Goal: Task Accomplishment & Management: Manage account settings

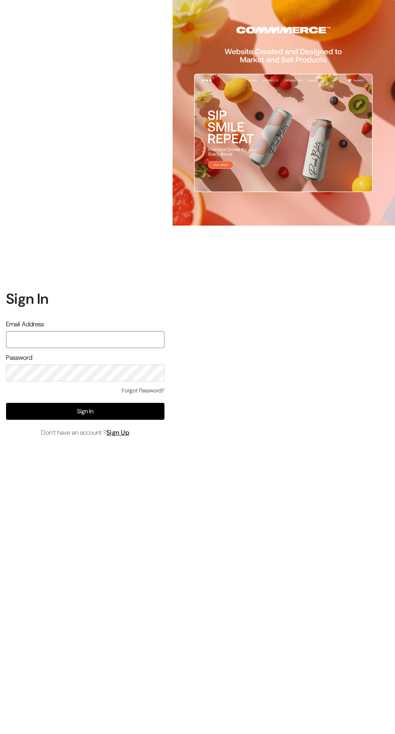
type input "santoshisharma398@gmail.com"
click at [150, 348] on input "text" at bounding box center [85, 339] width 158 height 17
type input "santoshisharma398@gmail.com"
click at [121, 420] on button "Sign In" at bounding box center [85, 411] width 158 height 17
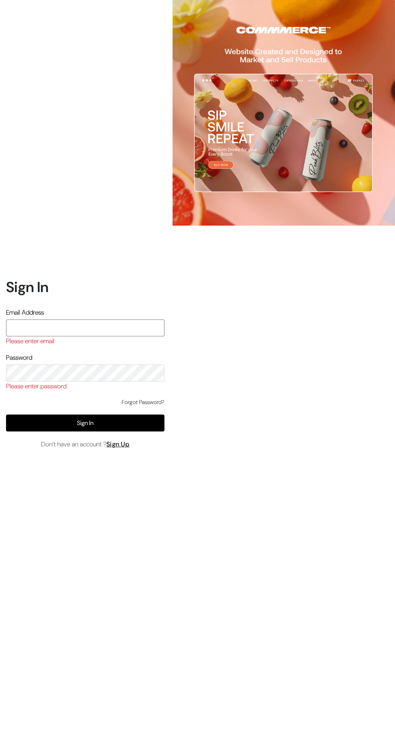
click at [88, 336] on input "text" at bounding box center [85, 327] width 158 height 17
type input "santoshisharma398@gmail.com"
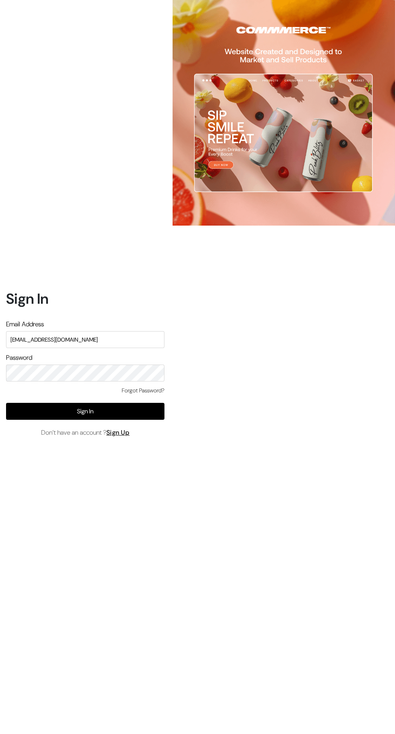
click at [127, 420] on button "Sign In" at bounding box center [85, 411] width 158 height 17
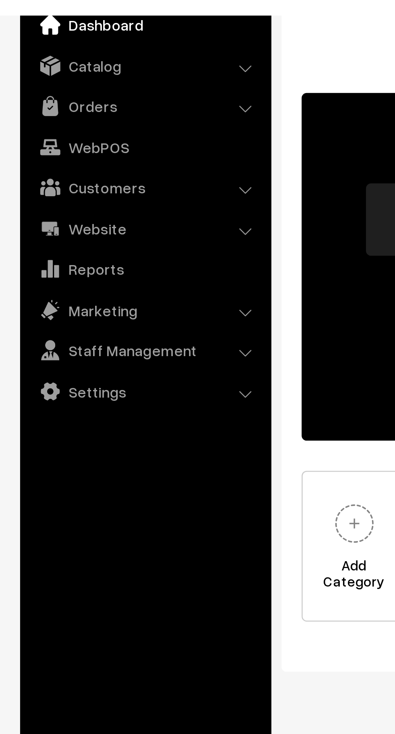
click at [52, 81] on link "Orders" at bounding box center [58, 78] width 96 height 15
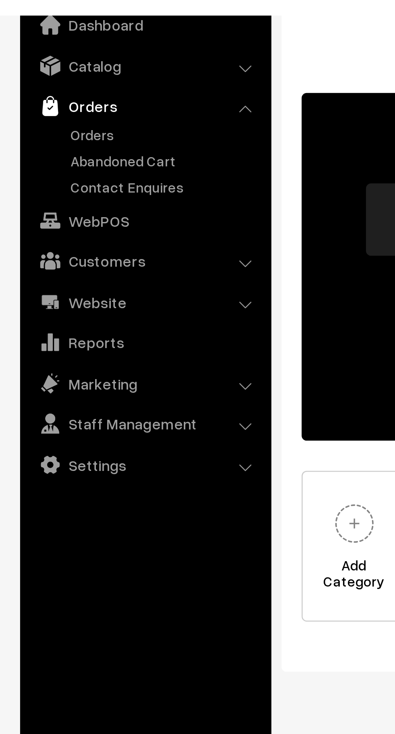
click at [53, 92] on link "Orders" at bounding box center [66, 89] width 80 height 8
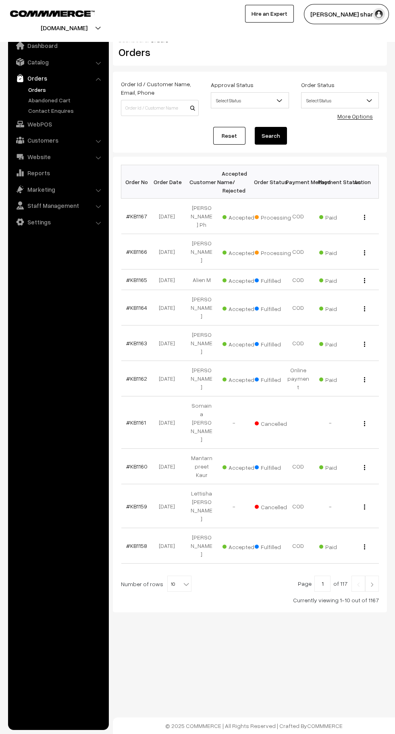
click at [182, 580] on b at bounding box center [186, 584] width 8 height 8
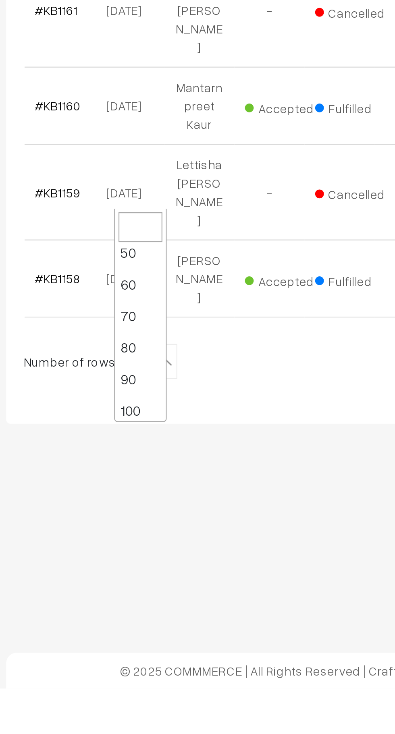
scroll to position [64, 0]
select select "100"
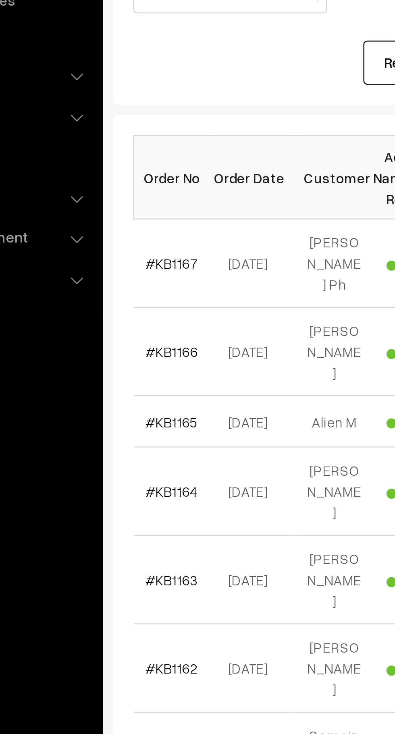
click at [132, 215] on link "#KB1167" at bounding box center [136, 216] width 21 height 7
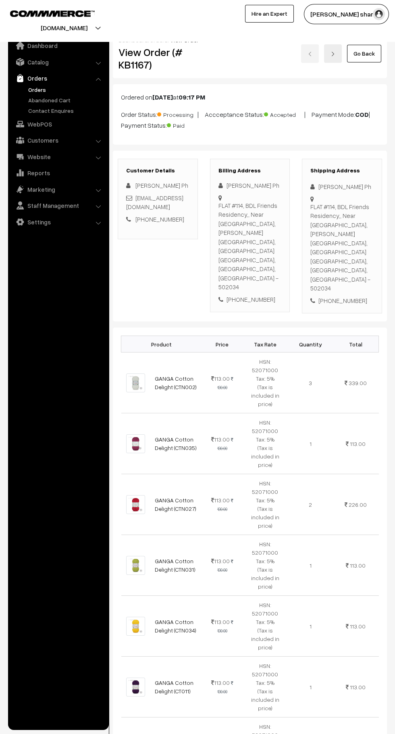
click at [369, 52] on link "Go Back" at bounding box center [364, 54] width 34 height 18
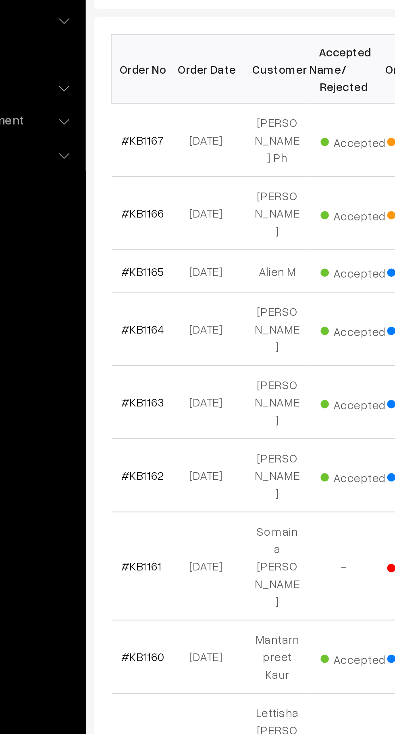
scroll to position [1, 0]
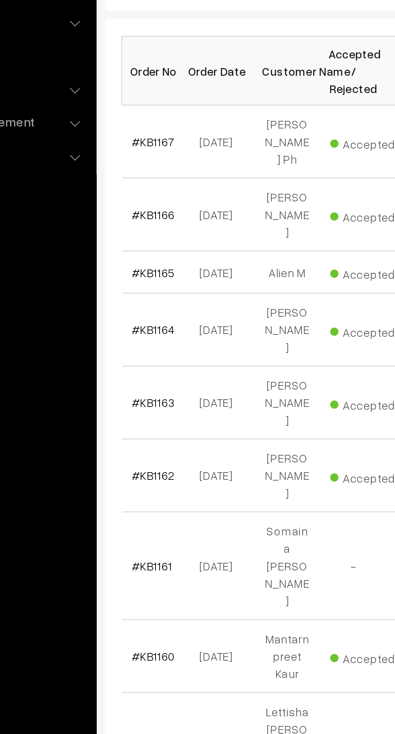
click at [141, 247] on link "#KB1166" at bounding box center [136, 250] width 21 height 7
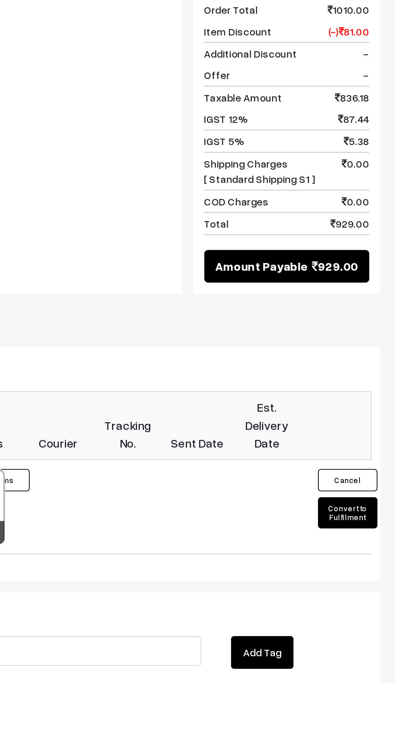
scroll to position [347, 0]
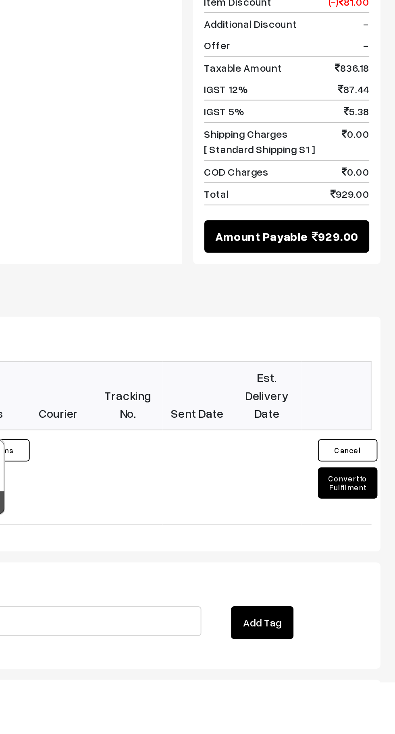
click at [373, 618] on button "Convert to Fulfilment" at bounding box center [369, 626] width 32 height 17
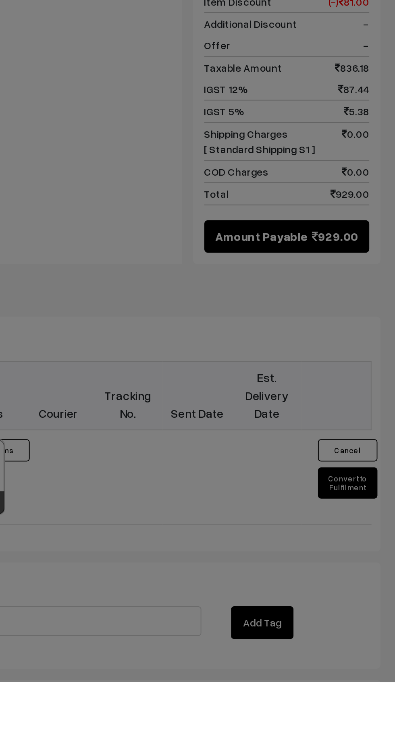
scroll to position [375, 0]
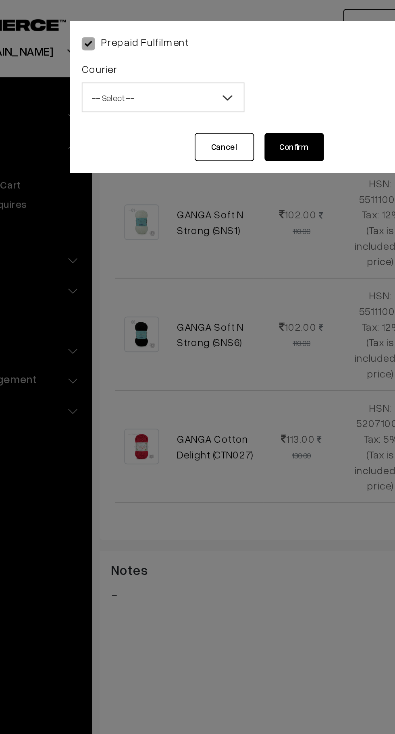
click at [158, 50] on span "-- Select --" at bounding box center [147, 53] width 87 height 14
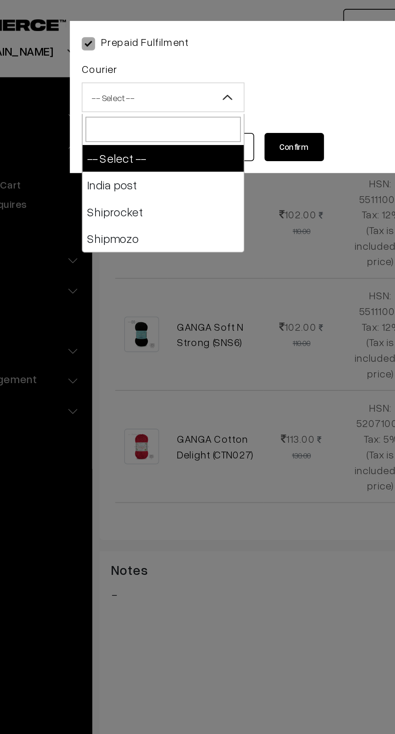
select select "1"
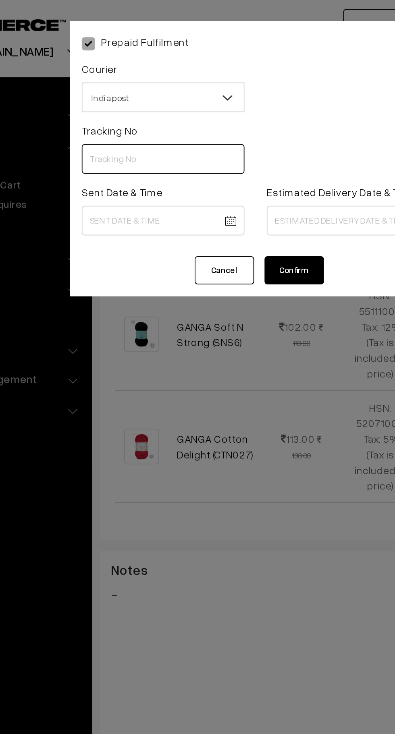
click at [136, 86] on input "text" at bounding box center [147, 86] width 88 height 16
click at [150, 87] on input "text" at bounding box center [147, 86] width 88 height 16
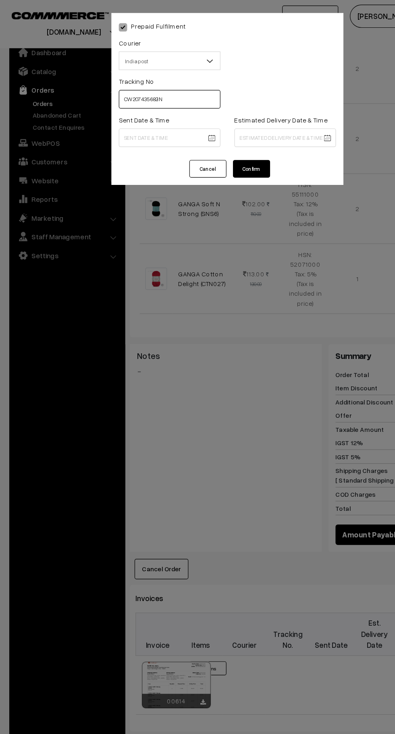
type input "CW207435682IN"
click at [157, 120] on body "Thank you for showing interest. Our team will call you shortly. Close [DOMAIN_N…" at bounding box center [197, 232] width 395 height 1215
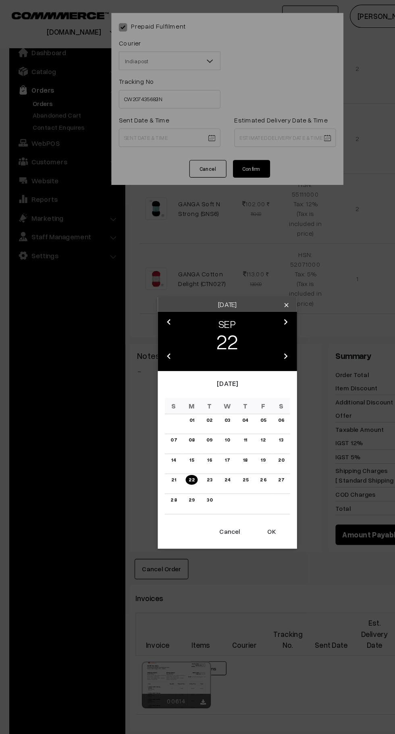
click at [245, 465] on button "OK" at bounding box center [236, 462] width 32 height 18
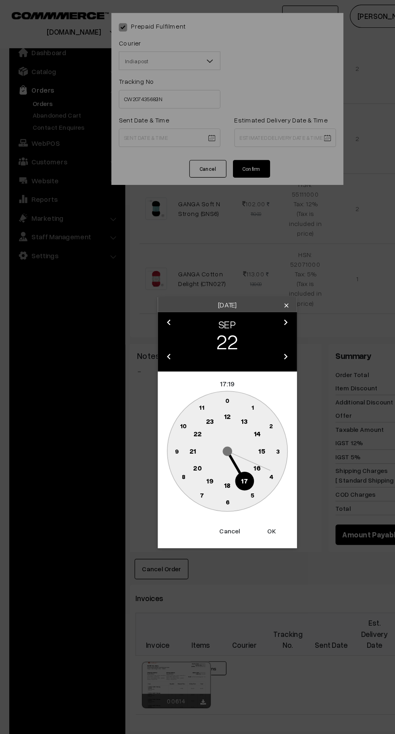
click at [157, 367] on text "10" at bounding box center [159, 369] width 6 height 7
click at [196, 348] on text "0" at bounding box center [198, 347] width 4 height 7
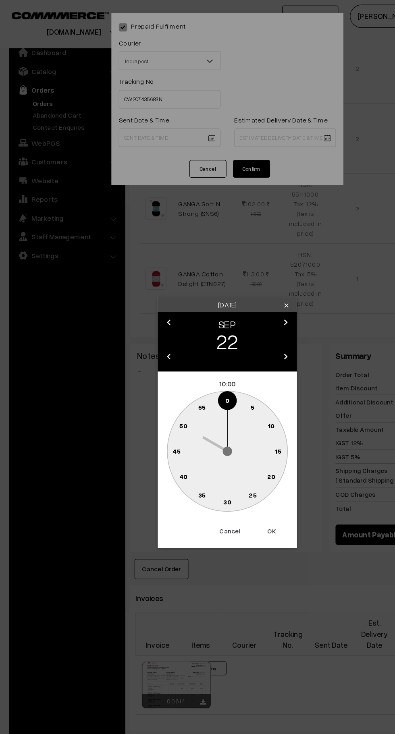
type input "[DATE] 10:00"
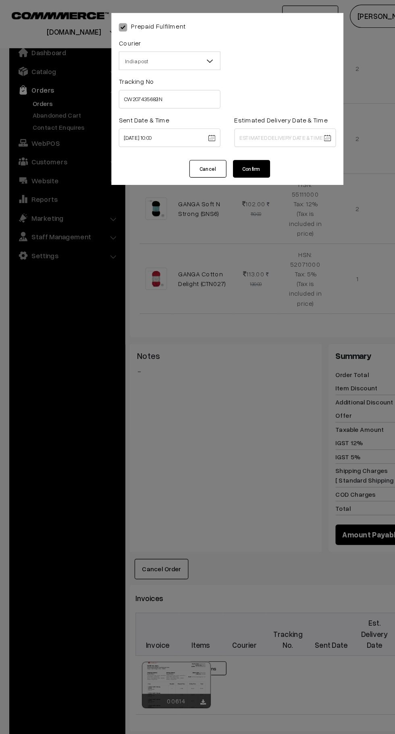
click at [233, 120] on body "Thank you for showing interest. Our team will call you shortly. Close [DOMAIN_N…" at bounding box center [197, 232] width 395 height 1215
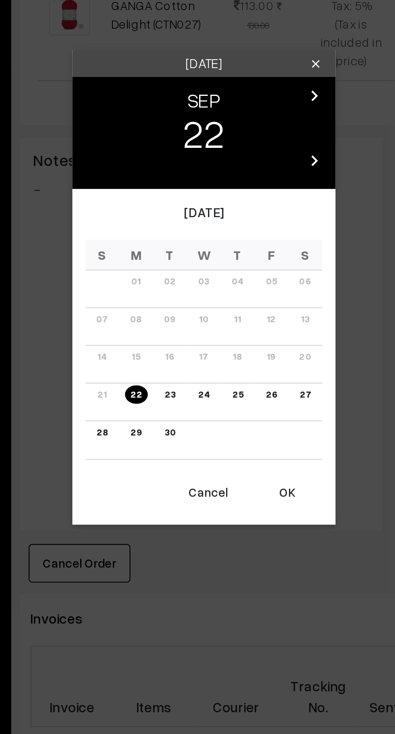
click at [166, 434] on link "29" at bounding box center [166, 434] width 10 height 8
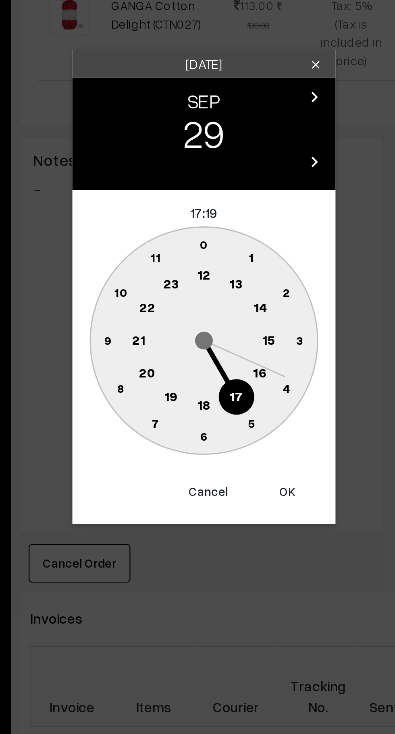
click at [224, 408] on text "16" at bounding box center [223, 406] width 6 height 7
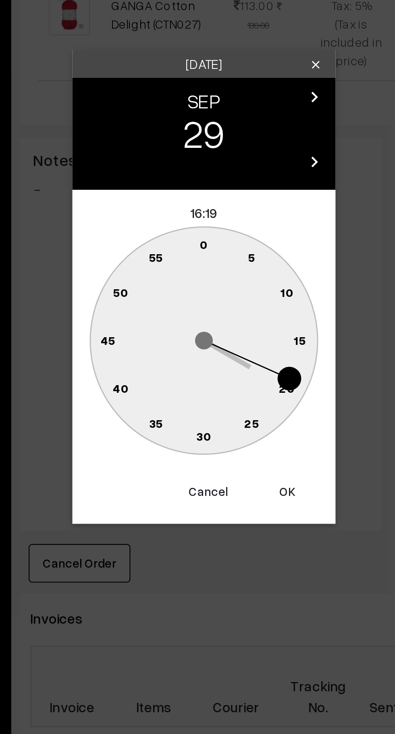
click at [195, 346] on circle at bounding box center [192, 349] width 11 height 11
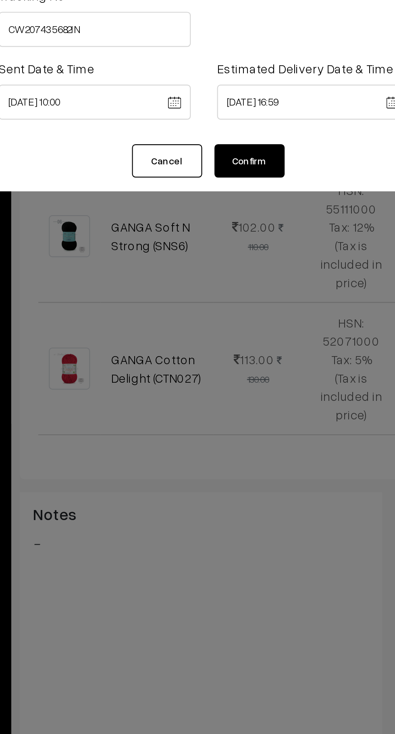
click at [249, 121] on body "Thank you for showing interest. Our team will call you shortly. Close knitbirds…" at bounding box center [197, 232] width 395 height 1215
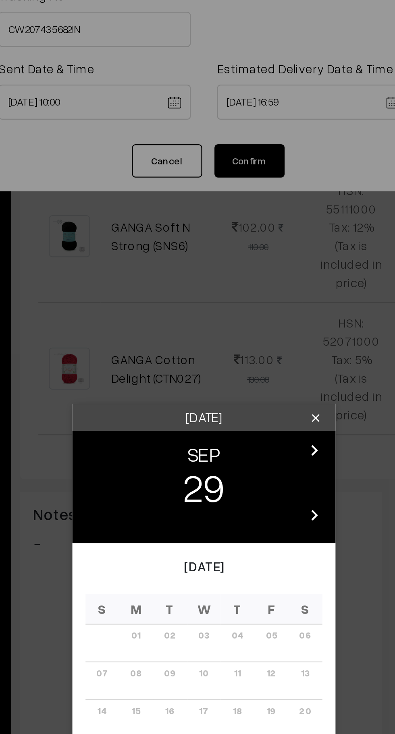
scroll to position [347, 0]
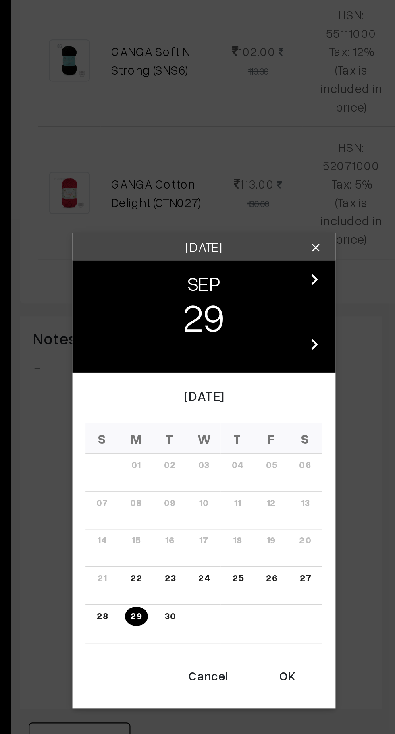
click at [240, 495] on button "OK" at bounding box center [236, 492] width 32 height 18
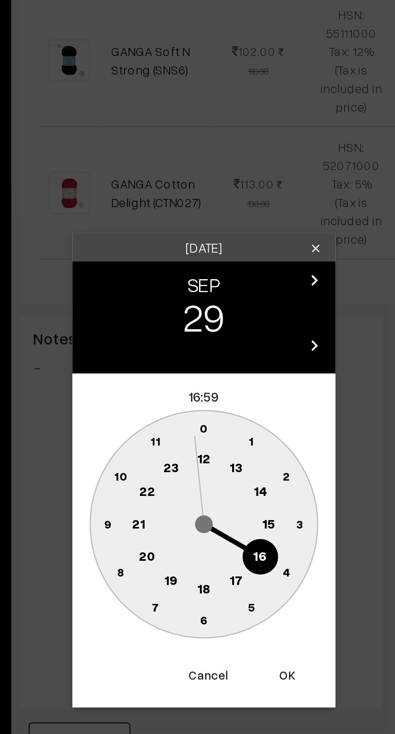
click at [222, 437] on text "16" at bounding box center [223, 436] width 6 height 7
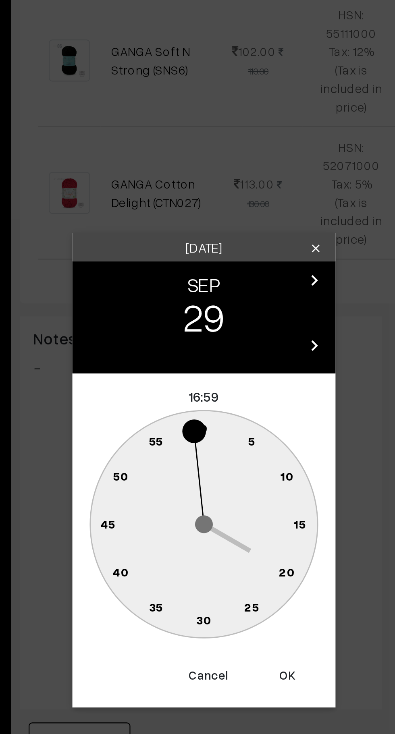
click at [199, 376] on text "0" at bounding box center [198, 378] width 4 height 7
type input "29-09-2025 16:00"
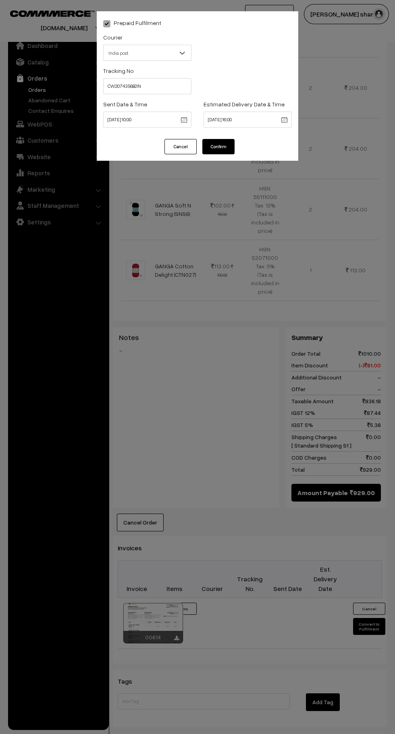
click at [227, 152] on button "Confirm" at bounding box center [218, 146] width 32 height 15
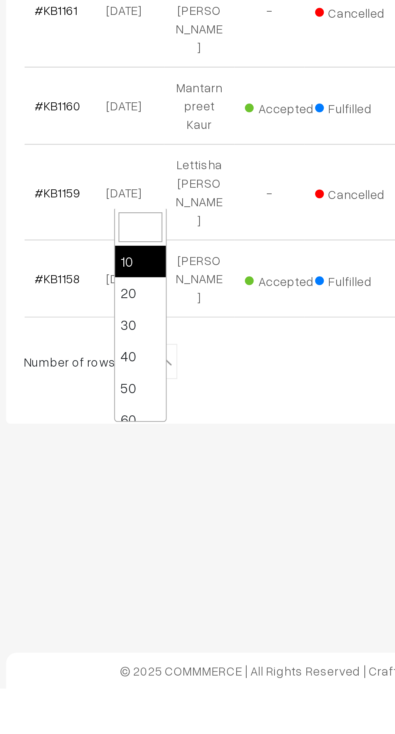
scroll to position [64, 0]
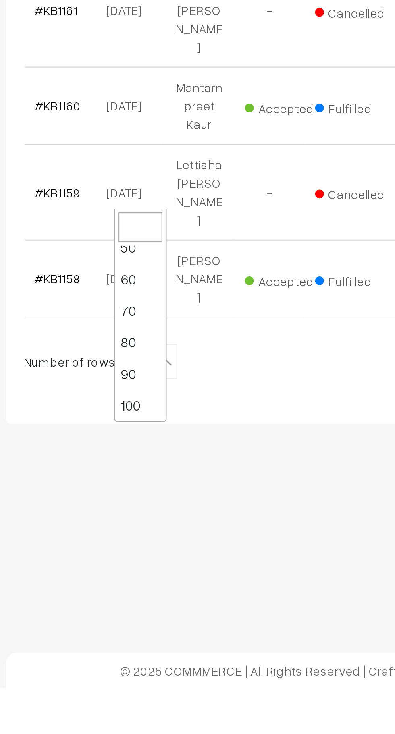
select select "100"
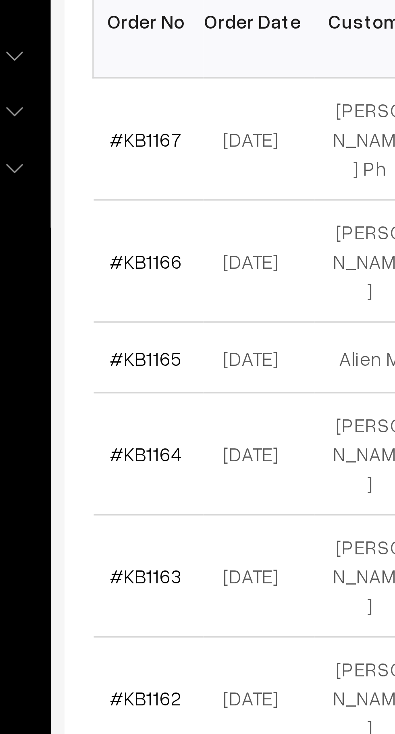
scroll to position [2, 0]
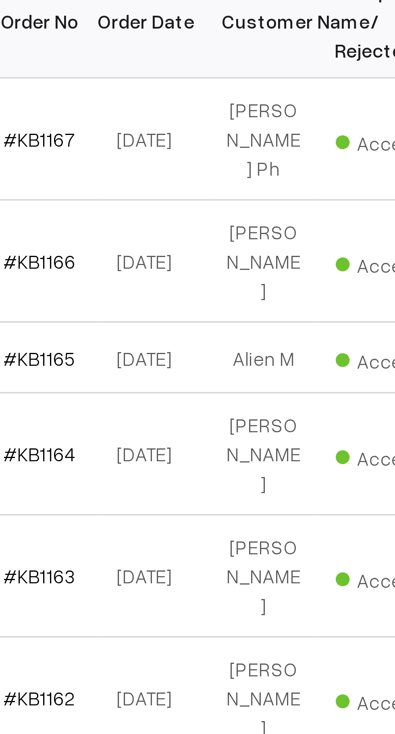
click at [139, 211] on link "#KB1167" at bounding box center [136, 214] width 21 height 7
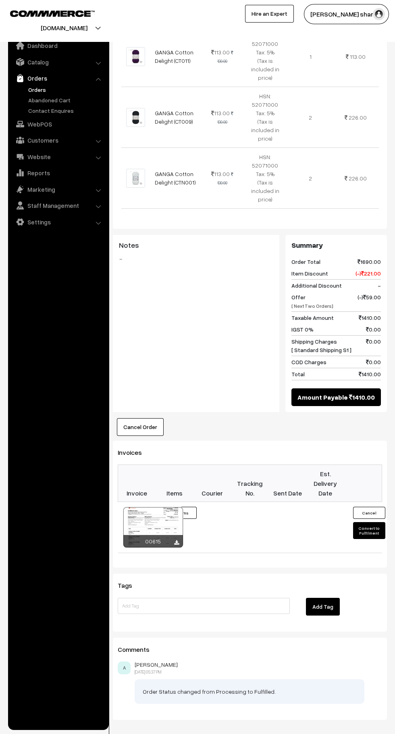
scroll to position [630, 0]
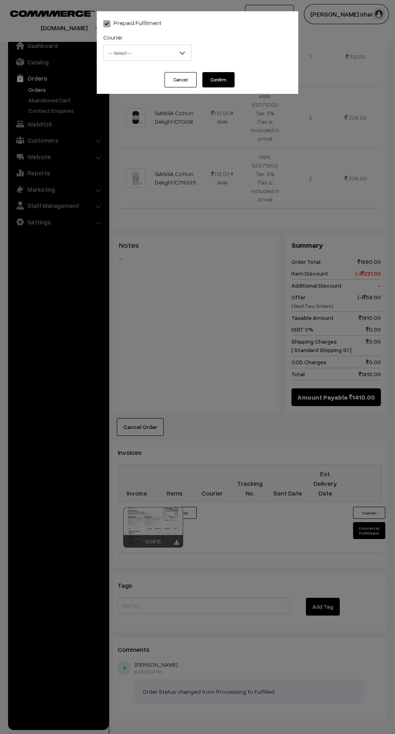
click at [144, 52] on span "-- Select --" at bounding box center [147, 53] width 87 height 14
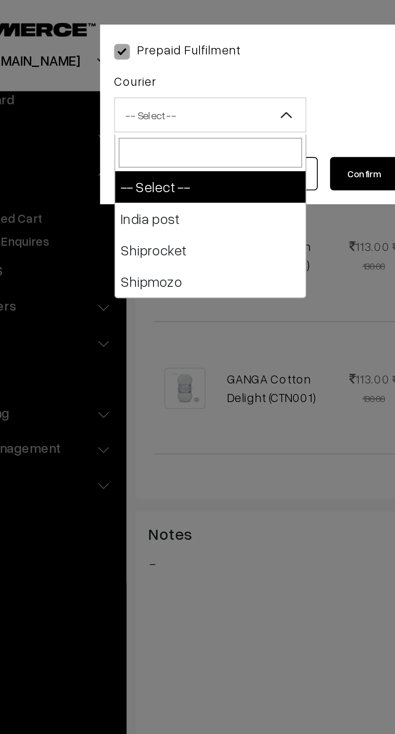
select select "1"
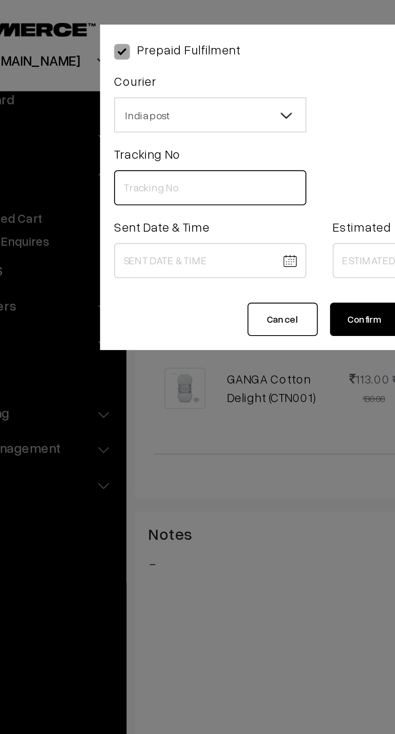
click at [140, 84] on input "text" at bounding box center [147, 86] width 88 height 16
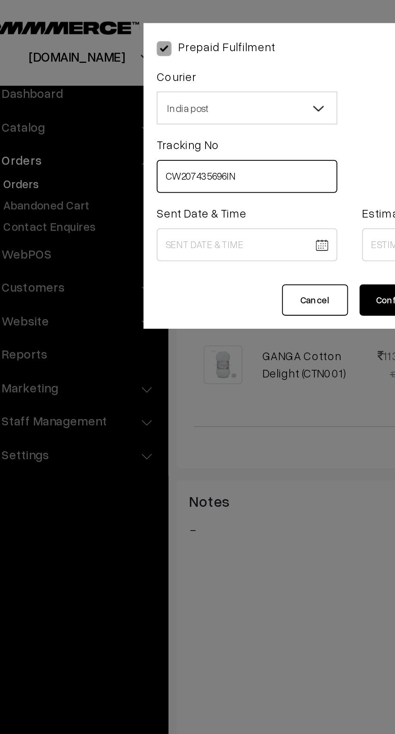
type input "CW207435696IN"
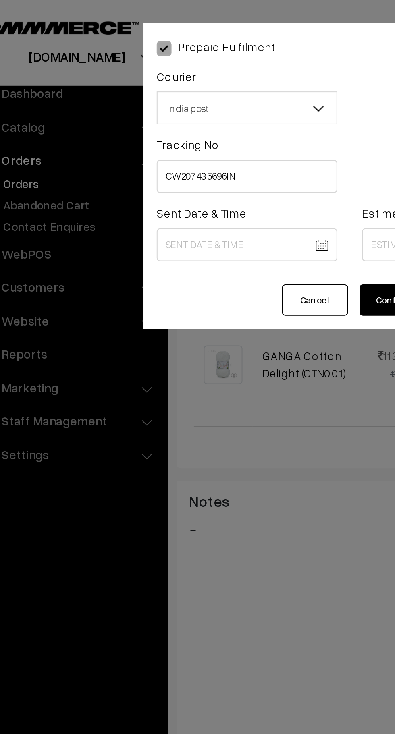
click at [144, 122] on body "Thank you for showing interest. Our team will call you shortly. Close knitbirds…" at bounding box center [197, 71] width 395 height 1403
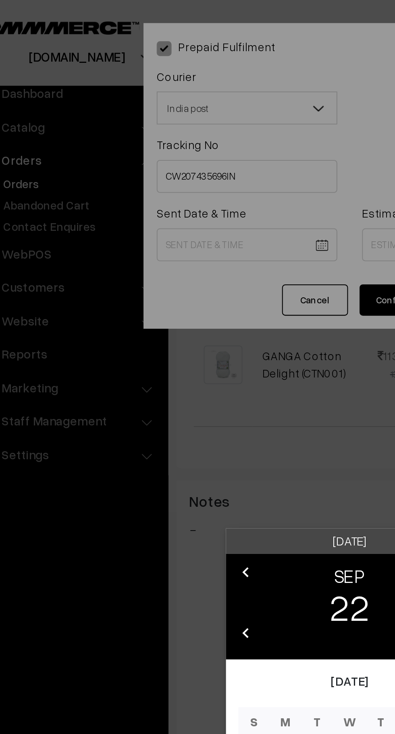
scroll to position [630, 0]
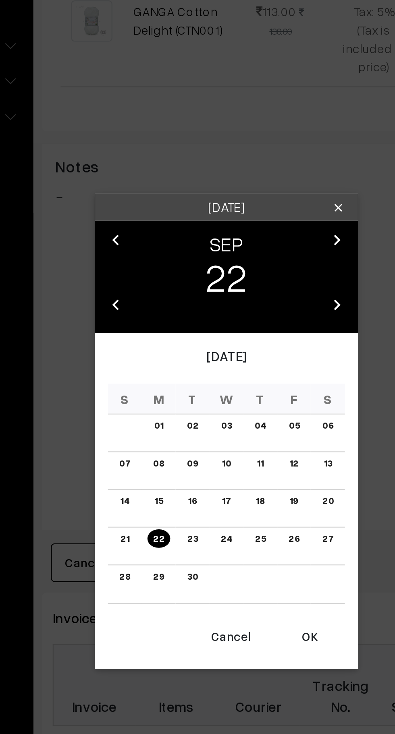
click at [238, 465] on button "OK" at bounding box center [236, 462] width 32 height 18
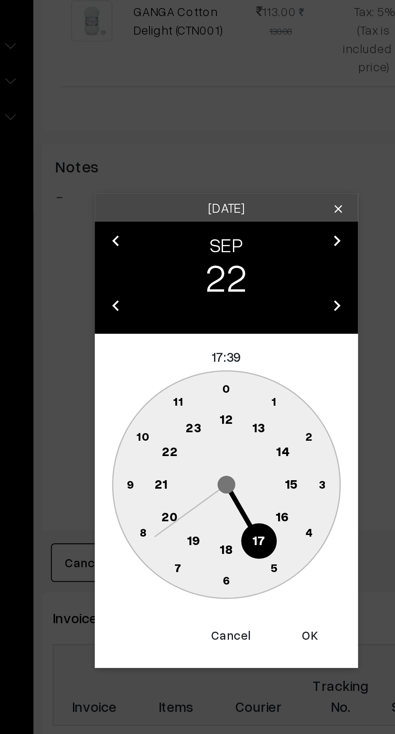
click at [159, 369] on text "10" at bounding box center [159, 369] width 6 height 7
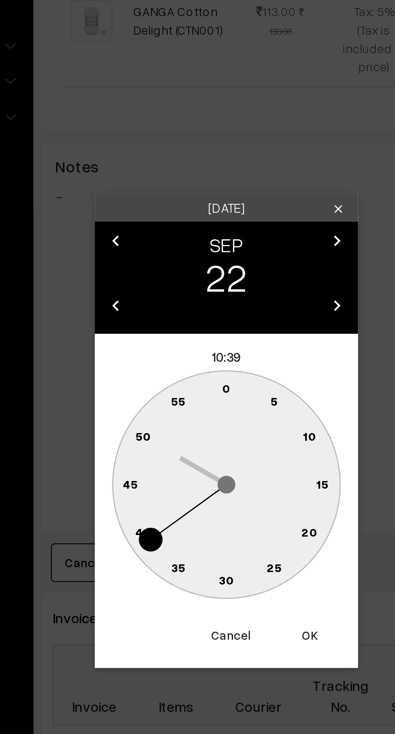
click at [196, 345] on text "0" at bounding box center [198, 347] width 4 height 7
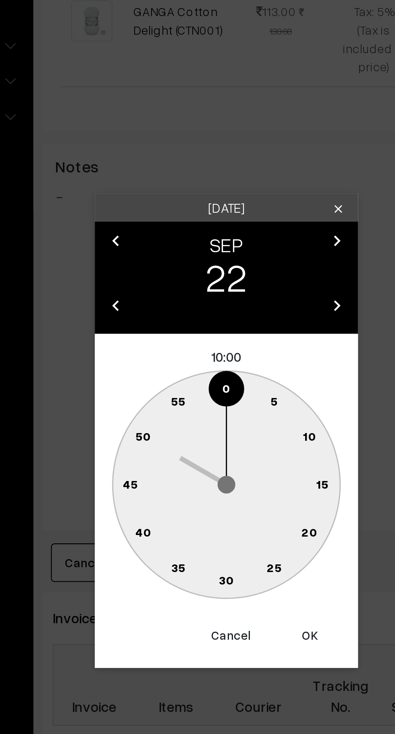
type input "22-09-2025 10:00"
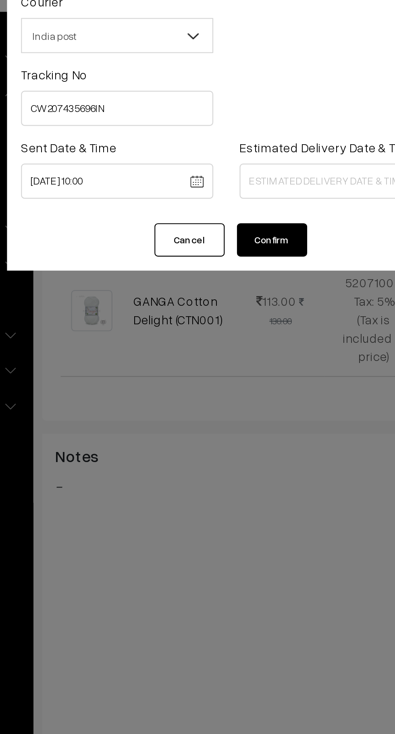
click at [223, 121] on body "Thank you for showing interest. Our team will call you shortly. Close knitbirds…" at bounding box center [197, 71] width 395 height 1403
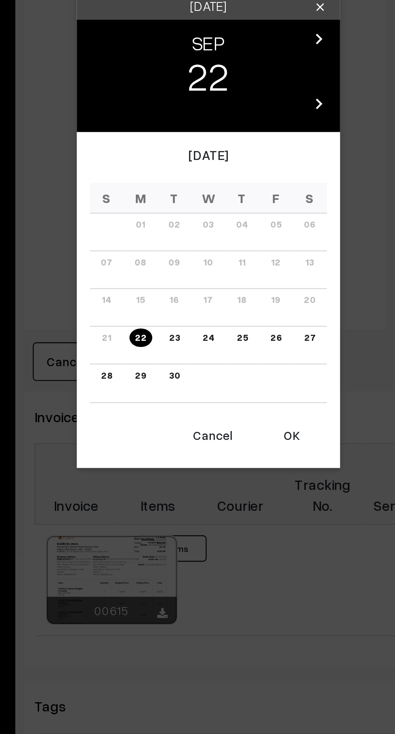
click at [166, 435] on link "29" at bounding box center [166, 434] width 10 height 8
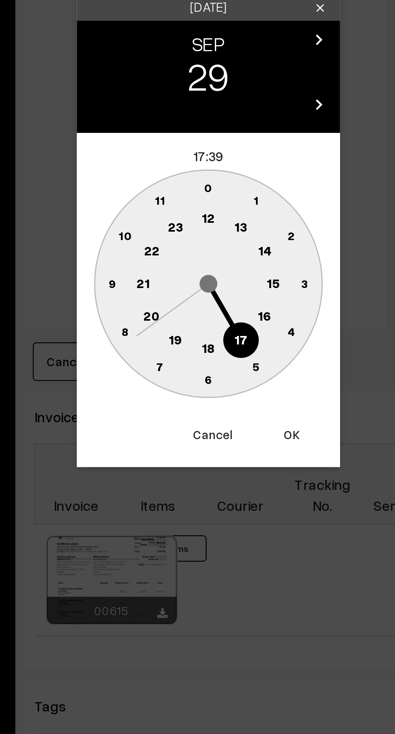
click at [224, 410] on circle at bounding box center [223, 407] width 17 height 17
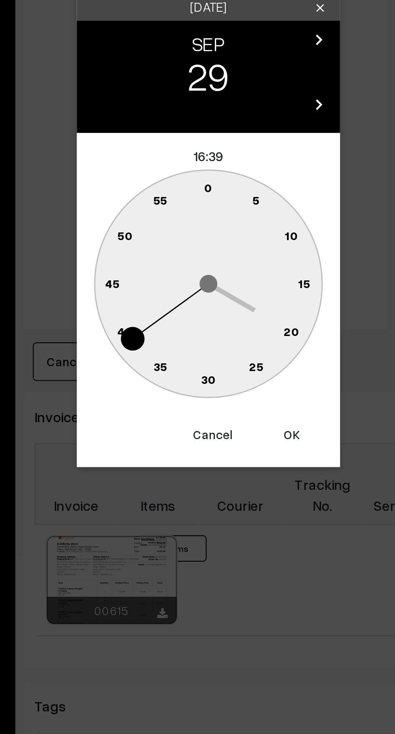
click at [197, 346] on text "0" at bounding box center [198, 347] width 4 height 7
type input "29-09-2025 16:00"
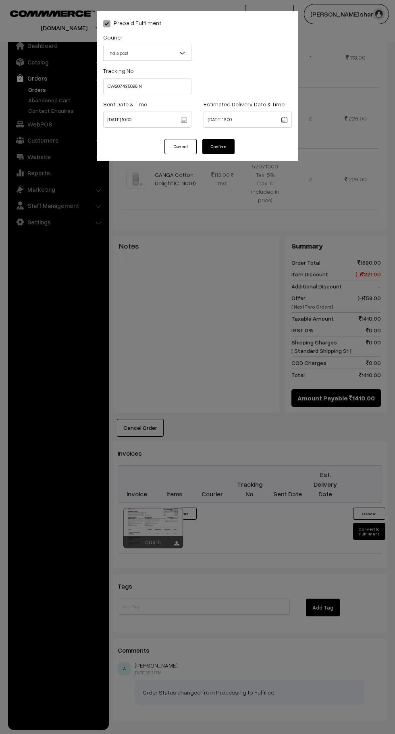
click at [223, 148] on button "Confirm" at bounding box center [218, 146] width 32 height 15
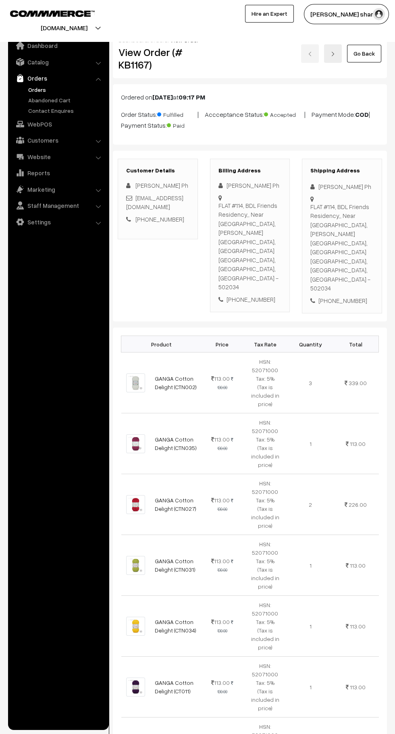
click at [373, 57] on link "Go Back" at bounding box center [364, 54] width 34 height 18
